Goal: Check status: Check status

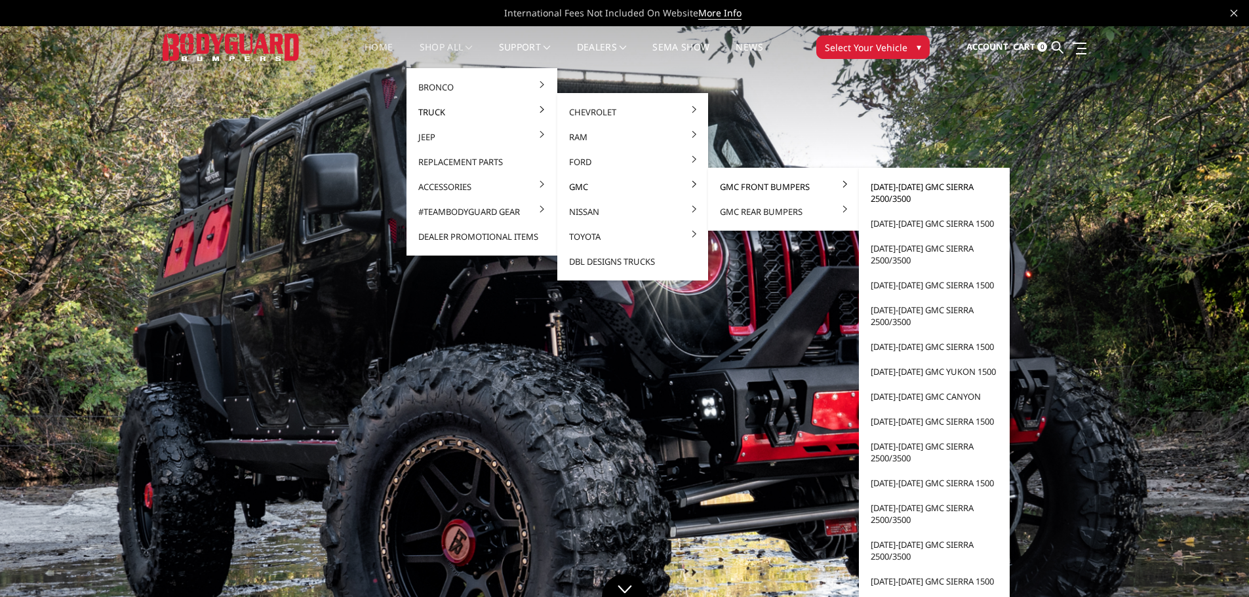
click at [884, 191] on link "[DATE]-[DATE] GMC Sierra 2500/3500" at bounding box center [934, 192] width 140 height 37
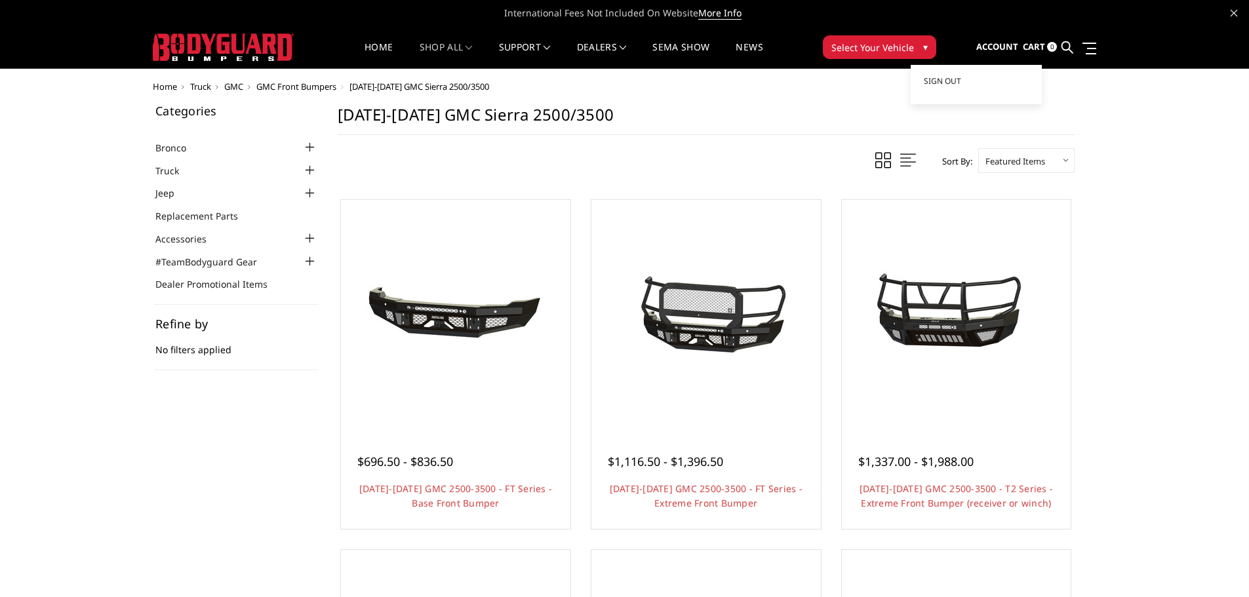
click at [991, 40] on link "Account" at bounding box center [997, 47] width 42 height 35
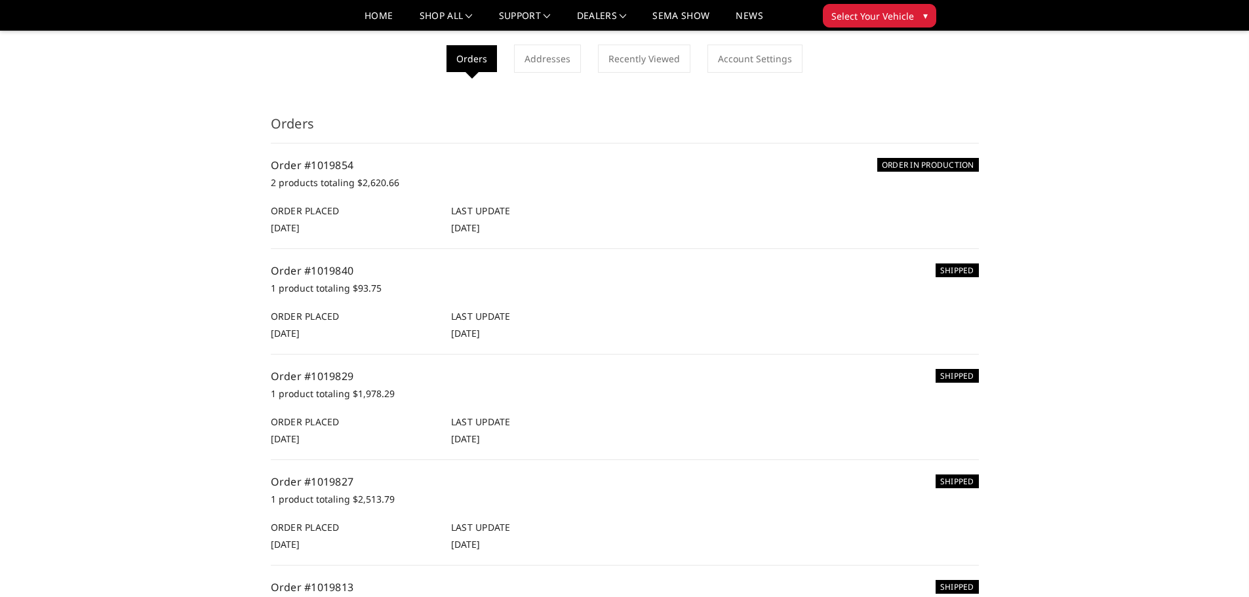
scroll to position [131, 0]
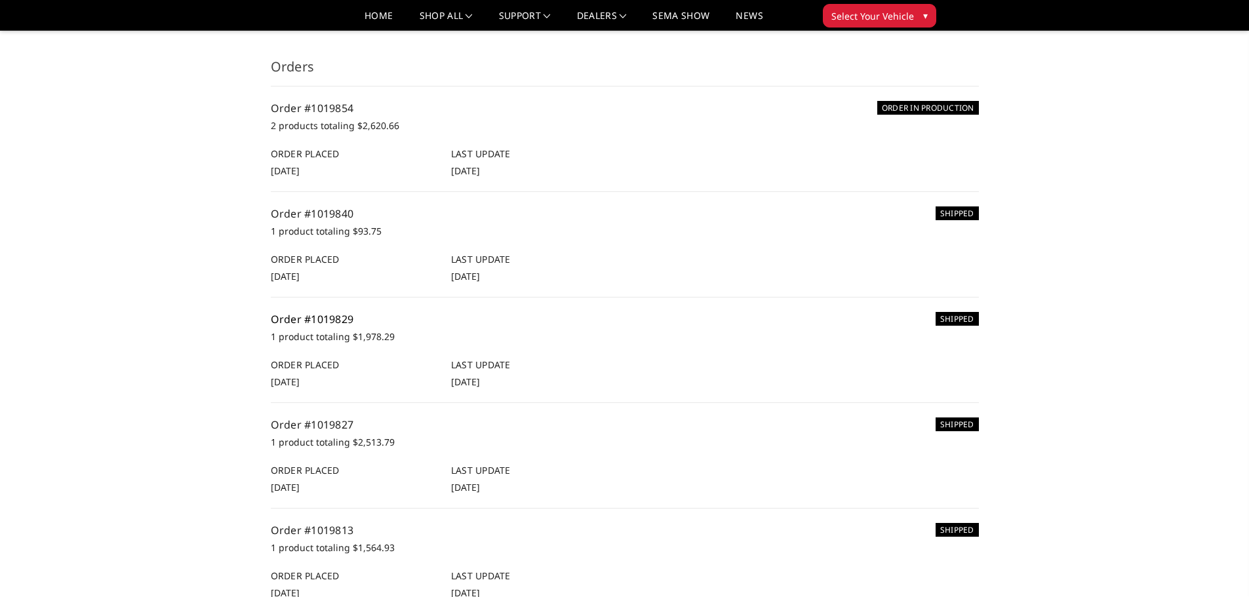
click at [343, 320] on link "Order #1019829" at bounding box center [312, 319] width 83 height 14
click at [311, 424] on link "Order #1019827" at bounding box center [312, 425] width 83 height 14
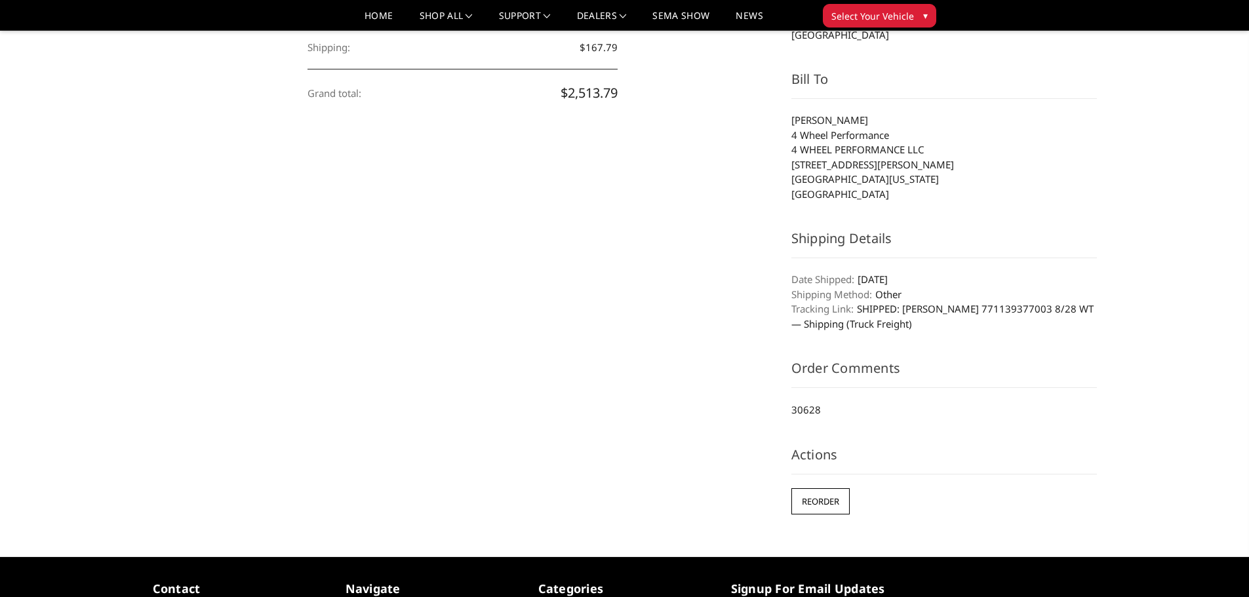
scroll to position [459, 0]
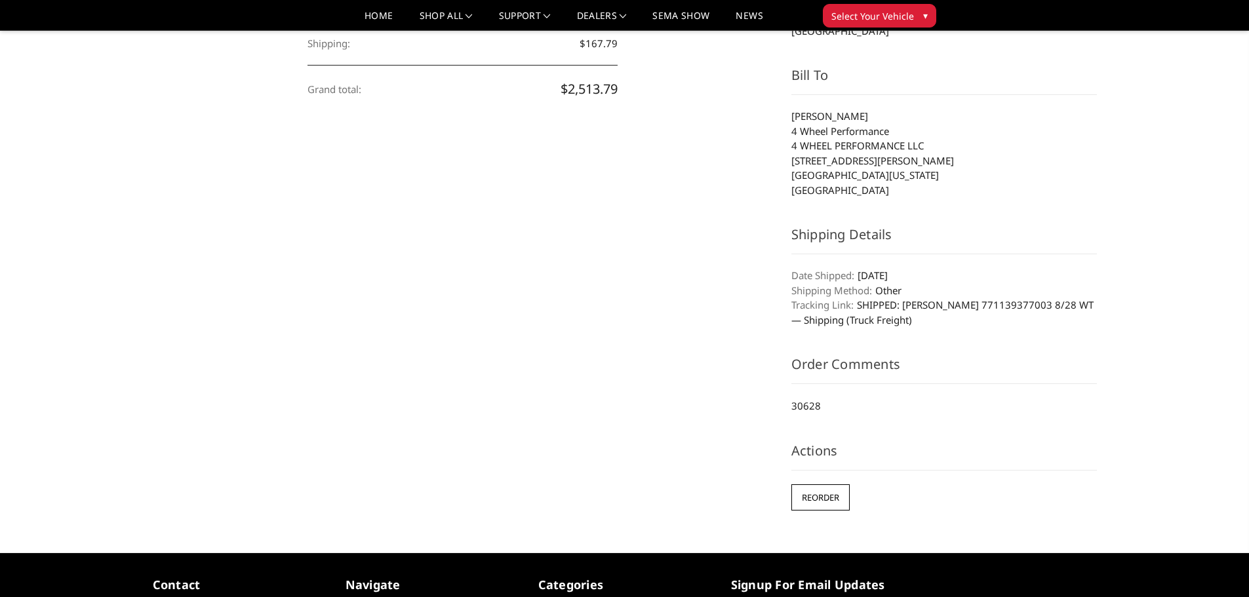
click at [815, 403] on p "30628" at bounding box center [944, 406] width 306 height 16
copy p "30628"
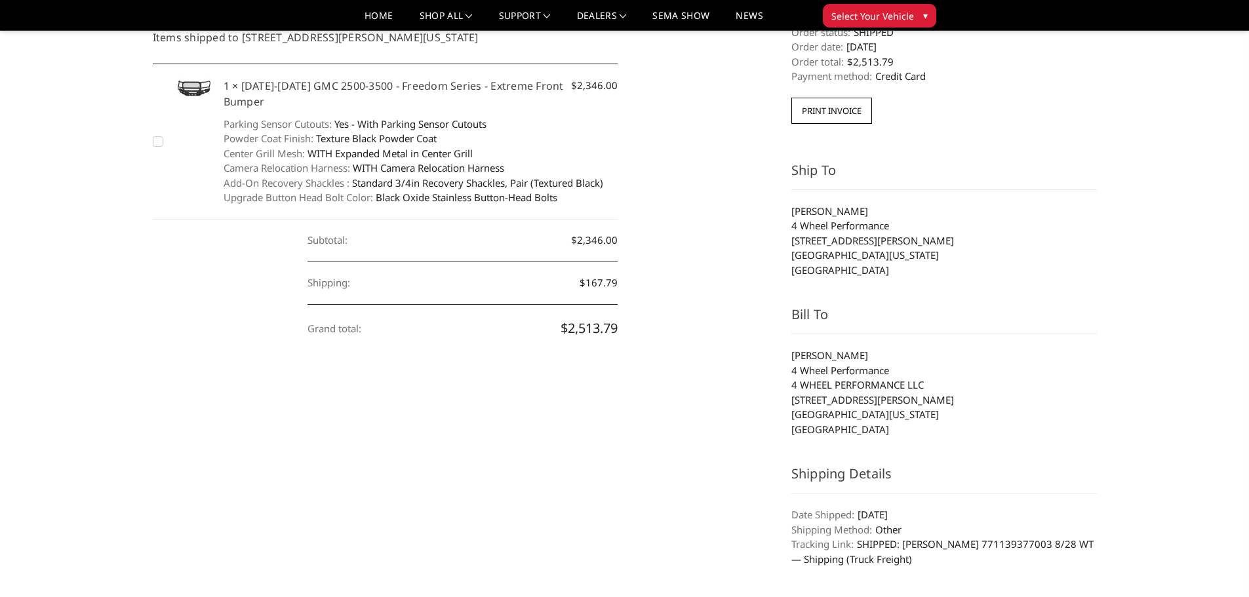
scroll to position [0, 0]
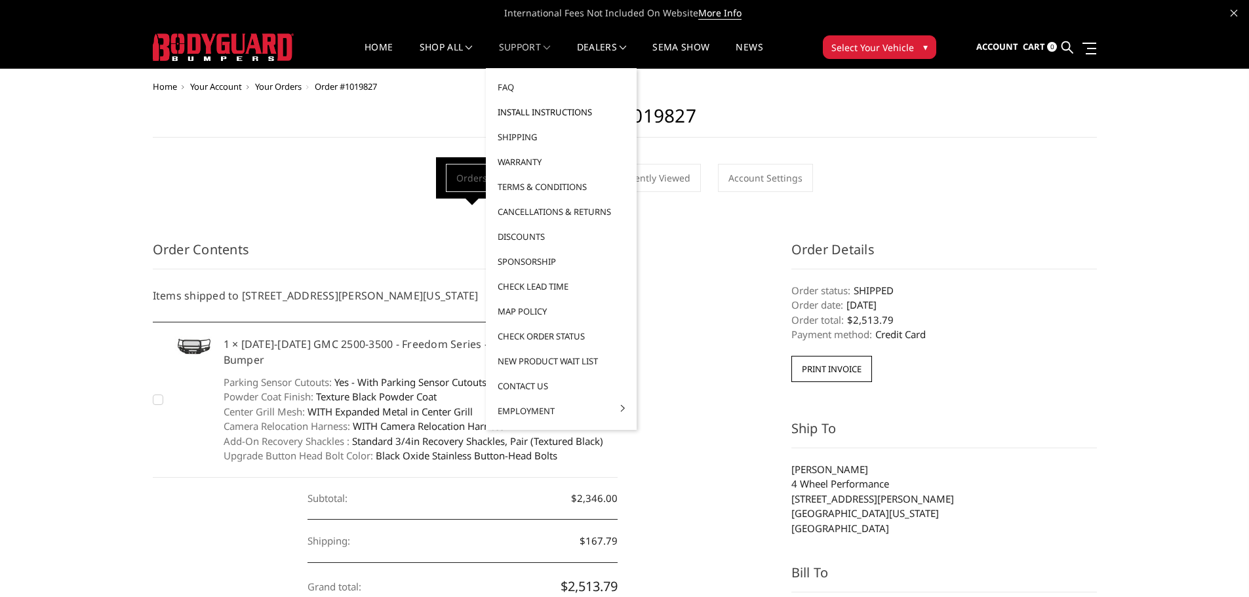
click at [534, 117] on link "Install Instructions" at bounding box center [561, 112] width 140 height 25
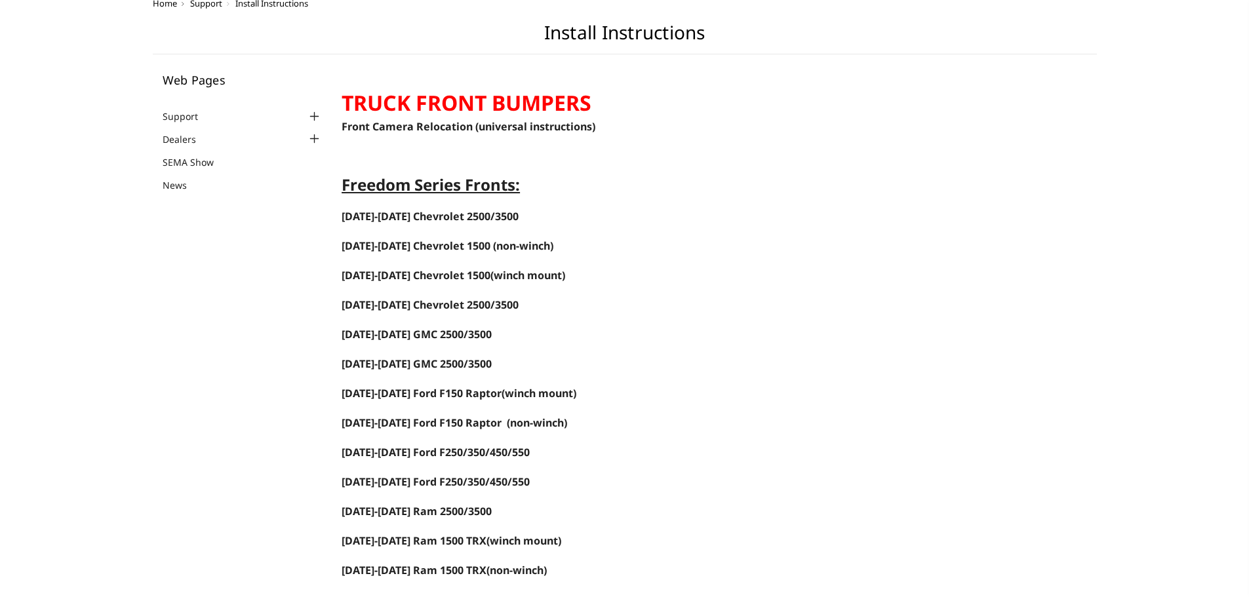
scroll to position [131, 0]
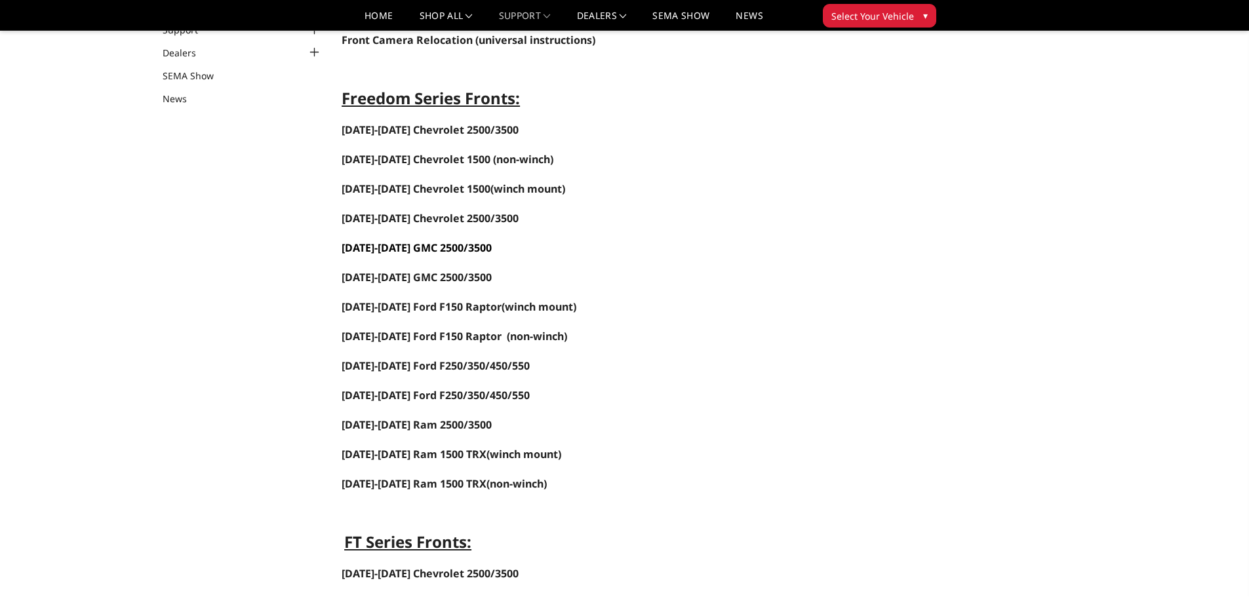
click at [435, 249] on link "2024-2025 GMC 2500/3500" at bounding box center [417, 248] width 150 height 14
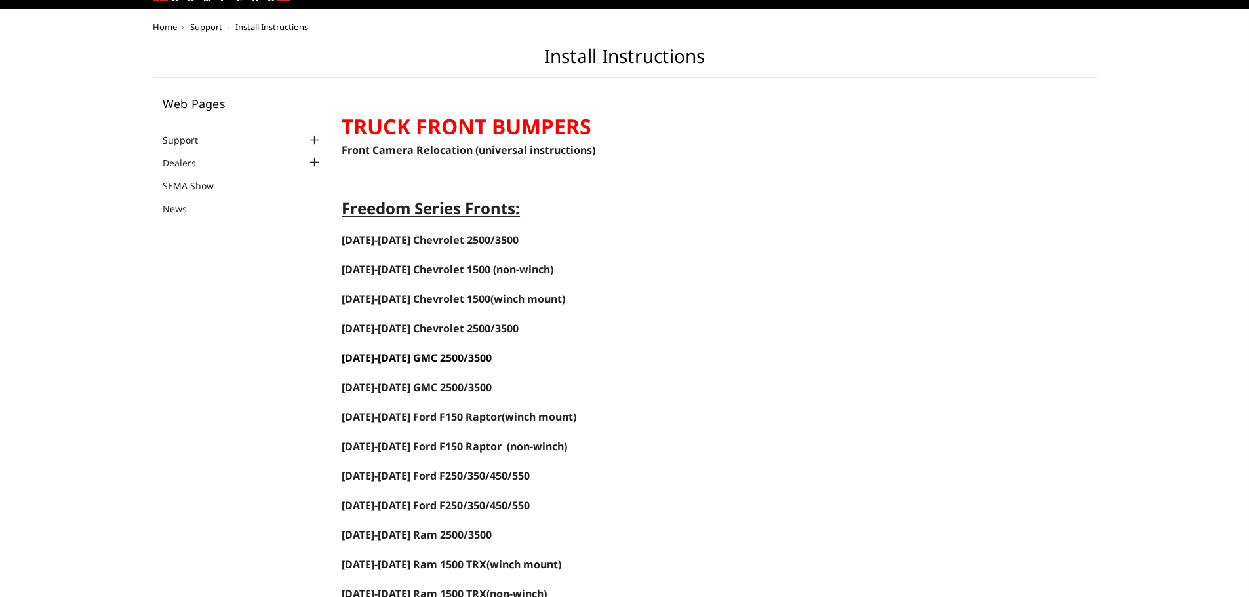
scroll to position [0, 0]
